Goal: Task Accomplishment & Management: Manage account settings

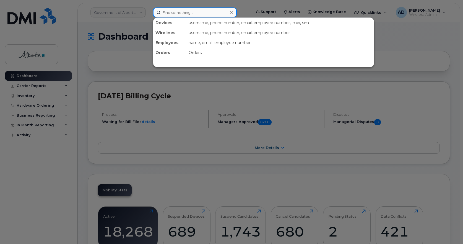
click at [191, 11] on input at bounding box center [195, 12] width 84 height 10
paste input "Amberly Janiten"
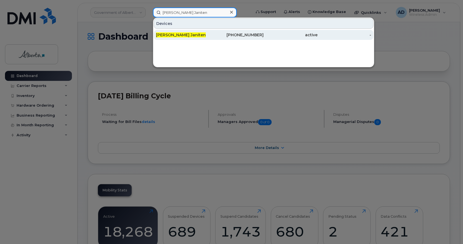
type input "Amberly Janiten"
click at [171, 32] on div "Amberly Janiten" at bounding box center [183, 35] width 54 height 10
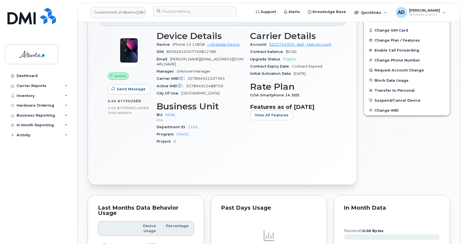
scroll to position [138, 0]
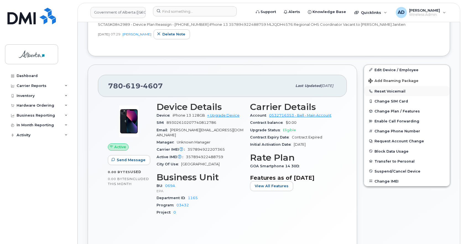
click at [384, 90] on button "Reset Voicemail" at bounding box center [407, 91] width 86 height 10
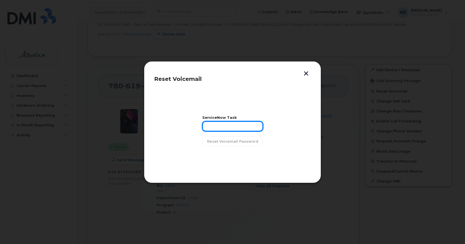
click at [239, 125] on input "text" at bounding box center [232, 126] width 61 height 10
paste input "INC1173395"
type input "INC1173395"
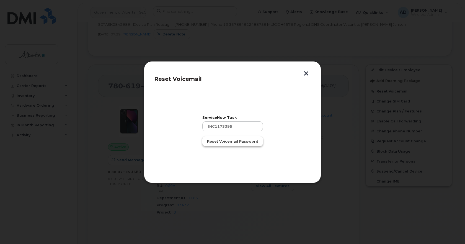
click at [234, 142] on span "Reset Voicemail Password" at bounding box center [232, 141] width 51 height 5
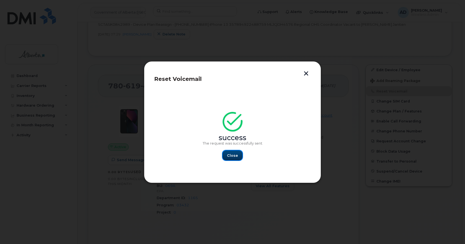
click at [229, 157] on span "Close" at bounding box center [232, 155] width 11 height 5
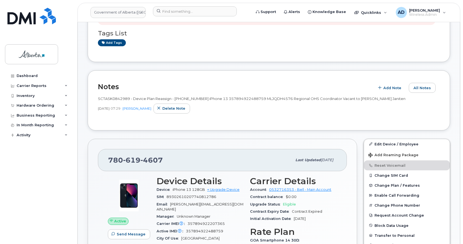
scroll to position [0, 0]
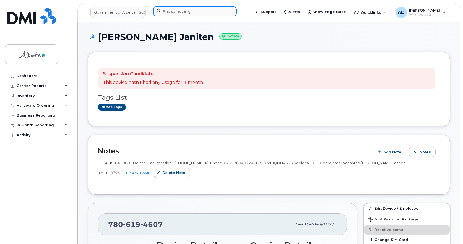
click at [201, 11] on input at bounding box center [195, 11] width 84 height 10
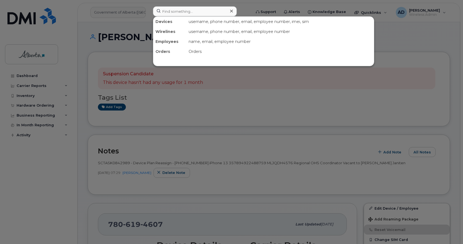
click at [440, 71] on div at bounding box center [231, 122] width 463 height 244
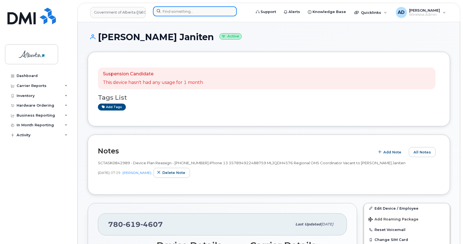
click at [181, 7] on input at bounding box center [195, 11] width 84 height 10
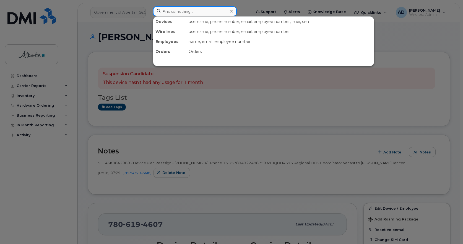
paste input "4033214339"
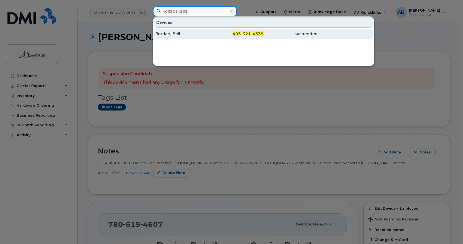
type input "4033214339"
click at [168, 34] on div "Jordanj Bell" at bounding box center [183, 34] width 54 height 6
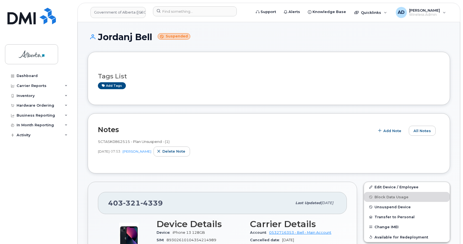
click at [139, 34] on h1 "Jordanj Bell Suspended" at bounding box center [269, 37] width 362 height 10
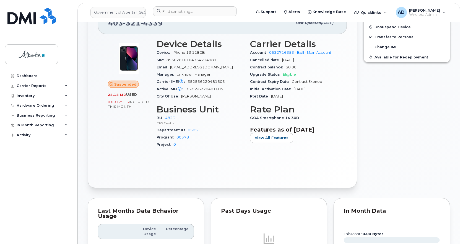
scroll to position [83, 0]
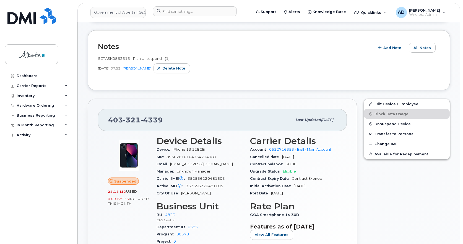
click at [137, 122] on span "321" at bounding box center [131, 120] width 17 height 8
click at [135, 122] on span "321" at bounding box center [131, 120] width 17 height 8
copy span "403 321 4339"
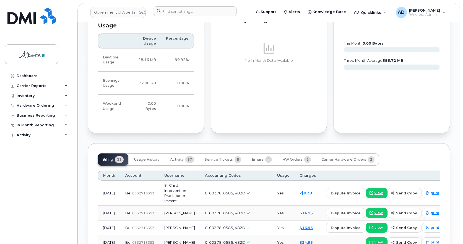
scroll to position [443, 0]
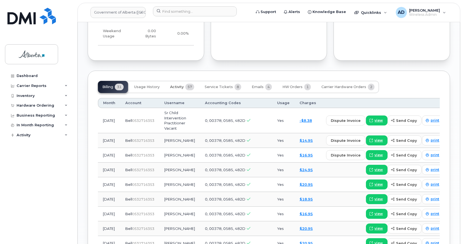
click at [186, 86] on span "57" at bounding box center [189, 87] width 9 height 7
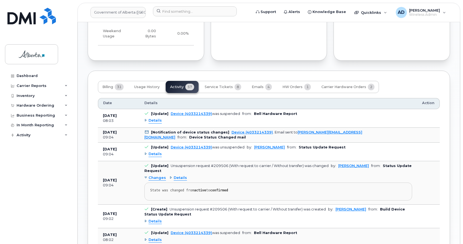
click at [154, 120] on span "Details" at bounding box center [155, 120] width 13 height 5
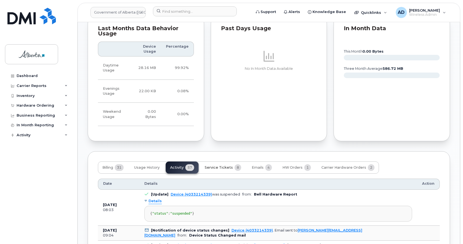
scroll to position [387, 0]
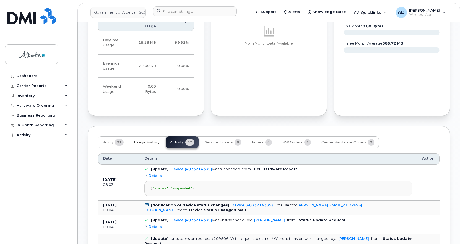
click at [142, 143] on span "Usage History" at bounding box center [146, 142] width 25 height 4
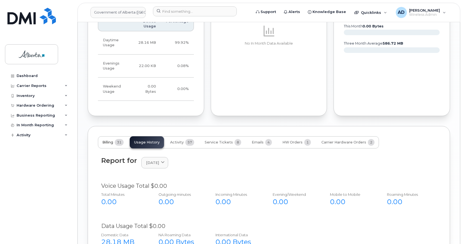
click at [111, 141] on span "Billing" at bounding box center [107, 142] width 11 height 4
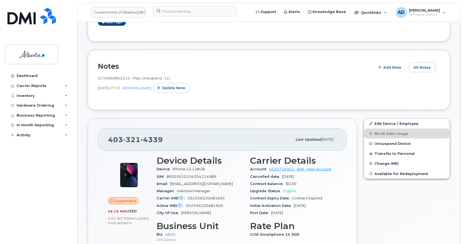
scroll to position [111, 0]
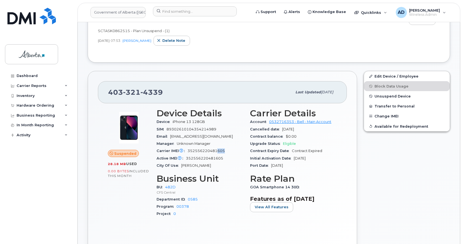
drag, startPoint x: 218, startPoint y: 150, endPoint x: 226, endPoint y: 150, distance: 8.0
click at [226, 150] on div "Carrier IMEI Carrier IMEI is reported during the last billing cycle or change o…" at bounding box center [200, 150] width 87 height 7
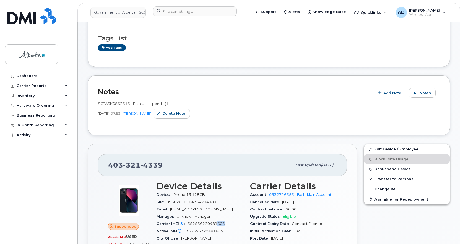
scroll to position [0, 0]
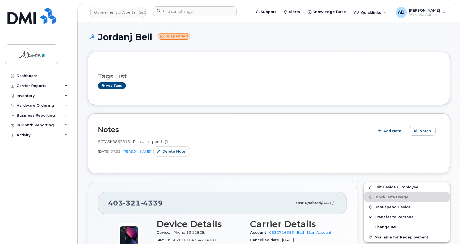
drag, startPoint x: 153, startPoint y: 36, endPoint x: 98, endPoint y: 38, distance: 55.4
click at [98, 38] on h1 "Jordanj Bell Suspended" at bounding box center [269, 37] width 362 height 10
copy h1 "Jordanj Bell"
click at [136, 204] on span "321" at bounding box center [131, 203] width 17 height 8
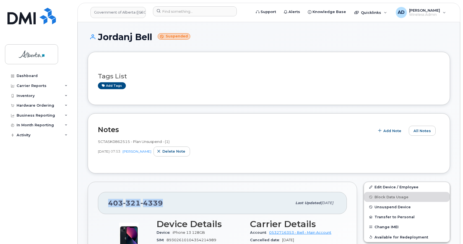
copy span "[PHONE_NUMBER]"
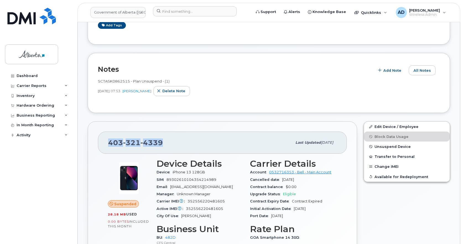
scroll to position [111, 0]
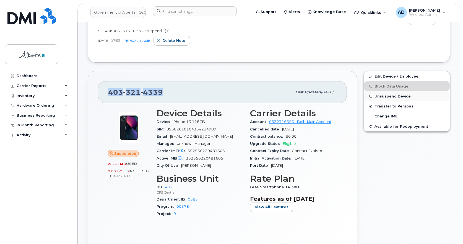
click at [389, 96] on span "Unsuspend Device" at bounding box center [393, 96] width 36 height 4
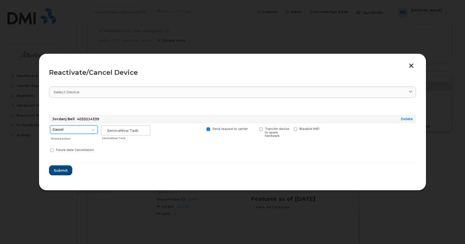
click at [67, 128] on select "Cancel Suspend - Extend Suspension Reactivate" at bounding box center [74, 129] width 48 height 8
select select "[object Object]"
click at [50, 125] on select "Cancel Suspend - Extend Suspension Reactivate" at bounding box center [74, 129] width 48 height 8
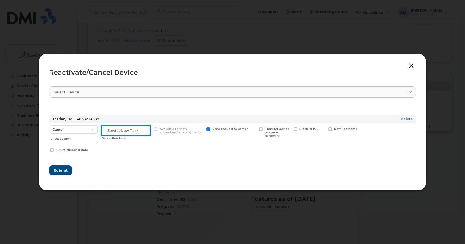
click at [112, 130] on input "text" at bounding box center [125, 130] width 49 height 10
paste input "INC1179432"
type input "INC1179432"
click at [64, 168] on span "Submit" at bounding box center [60, 170] width 14 height 5
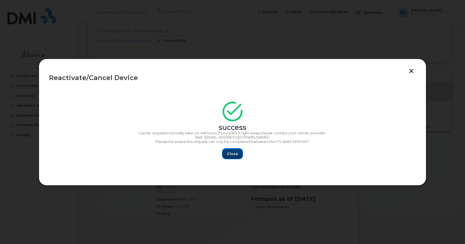
click at [239, 151] on button "Close" at bounding box center [232, 154] width 20 height 10
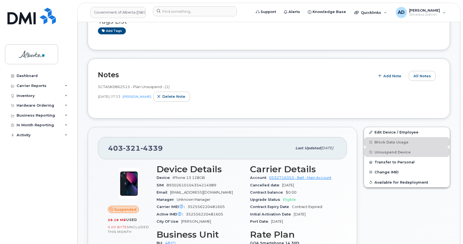
scroll to position [0, 0]
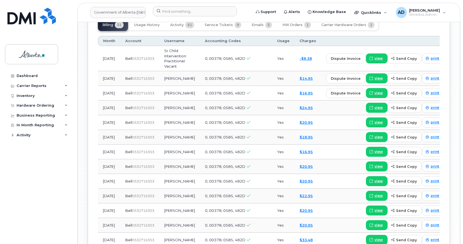
scroll to position [443, 0]
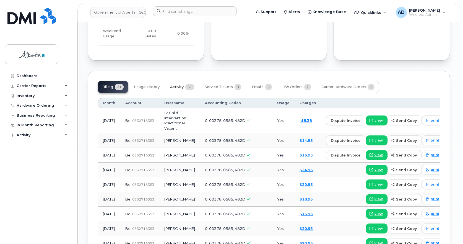
click at [176, 87] on span "Activity" at bounding box center [177, 87] width 14 height 4
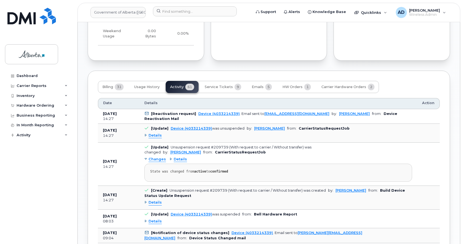
click at [152, 136] on span "Details" at bounding box center [155, 135] width 13 height 5
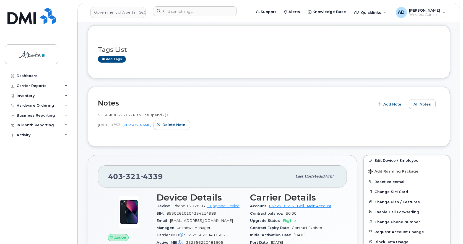
scroll to position [0, 0]
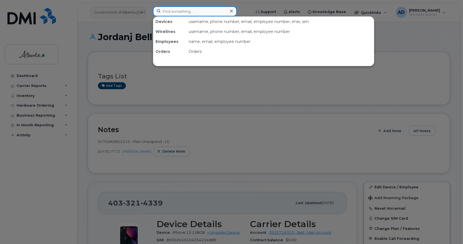
click at [205, 8] on input at bounding box center [195, 11] width 84 height 10
paste input "4033214339"
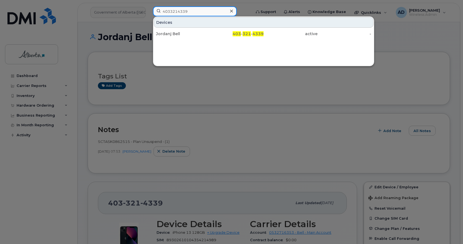
type input "4033214339"
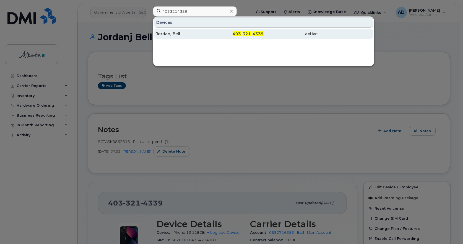
click at [172, 33] on div "Jordanj Bell" at bounding box center [183, 34] width 54 height 6
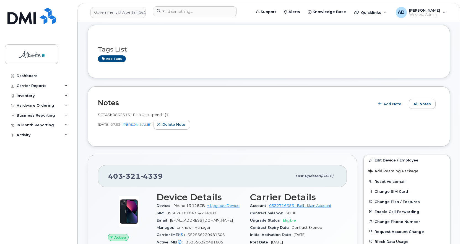
scroll to position [55, 0]
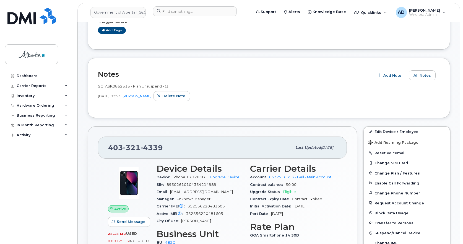
click at [155, 144] on span "4339" at bounding box center [152, 147] width 22 height 8
copy span "[PHONE_NUMBER]"
